Goal: Task Accomplishment & Management: Manage account settings

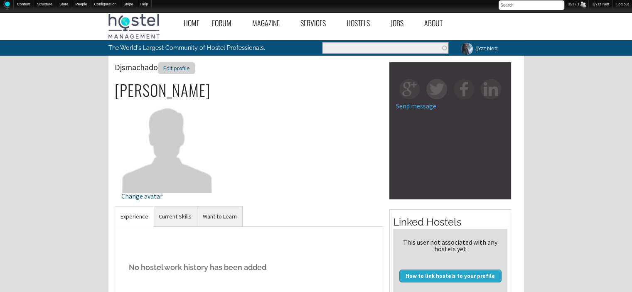
click at [172, 66] on div "Edit profile" at bounding box center [176, 68] width 37 height 12
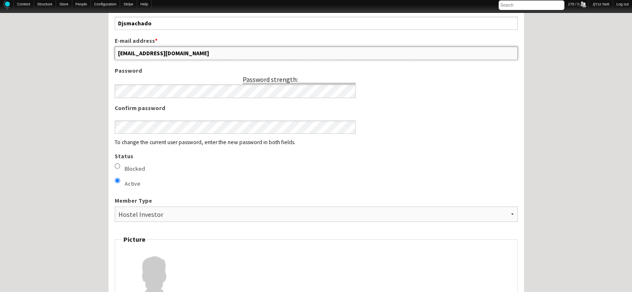
scroll to position [453, 0]
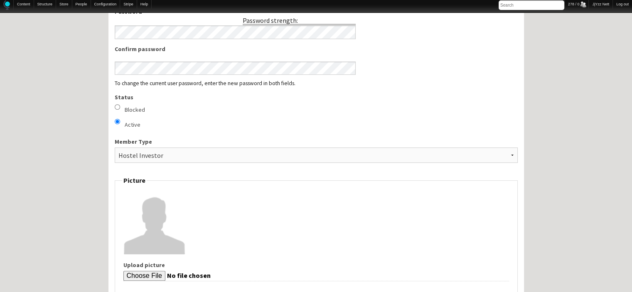
drag, startPoint x: 188, startPoint y: 279, endPoint x: 79, endPoint y: 240, distance: 116.6
click at [79, 240] on div "Home Forum « Back Forum Forums Index « Back Forums Index New Posts Recent Activ…" at bounding box center [316, 228] width 632 height 1346
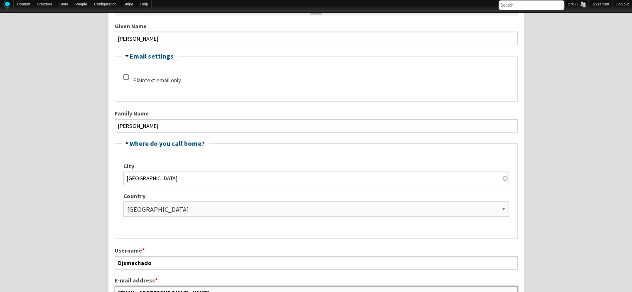
scroll to position [159, 0]
